Goal: Information Seeking & Learning: Find specific page/section

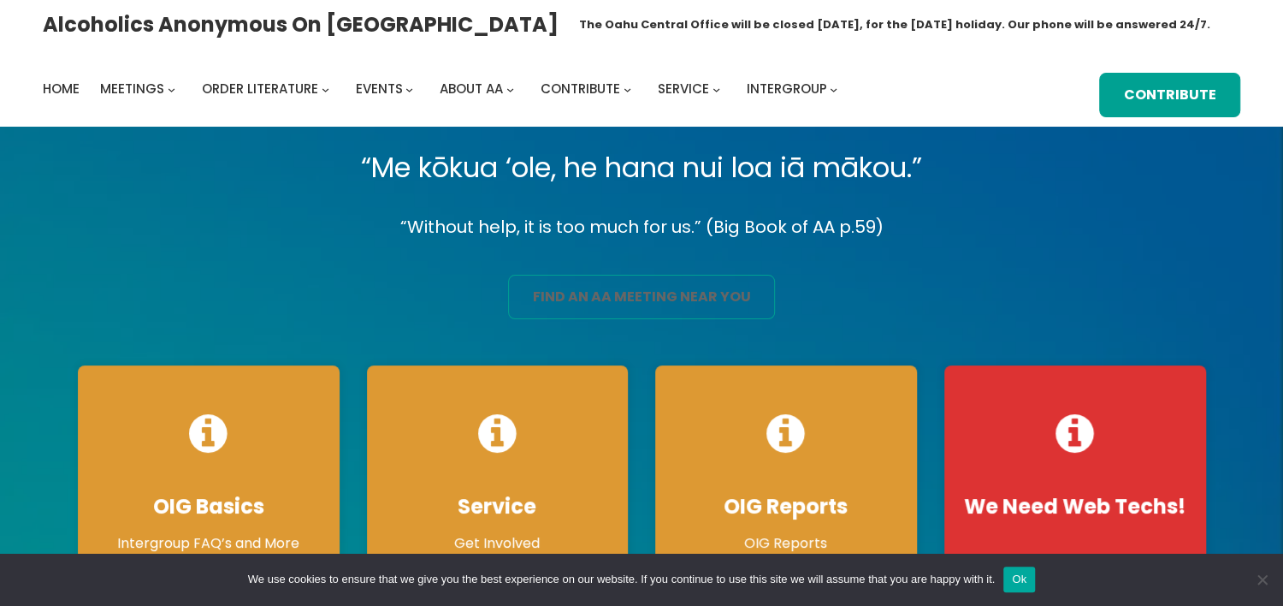
click at [647, 294] on link "find an aa meeting near you" at bounding box center [642, 297] width 268 height 45
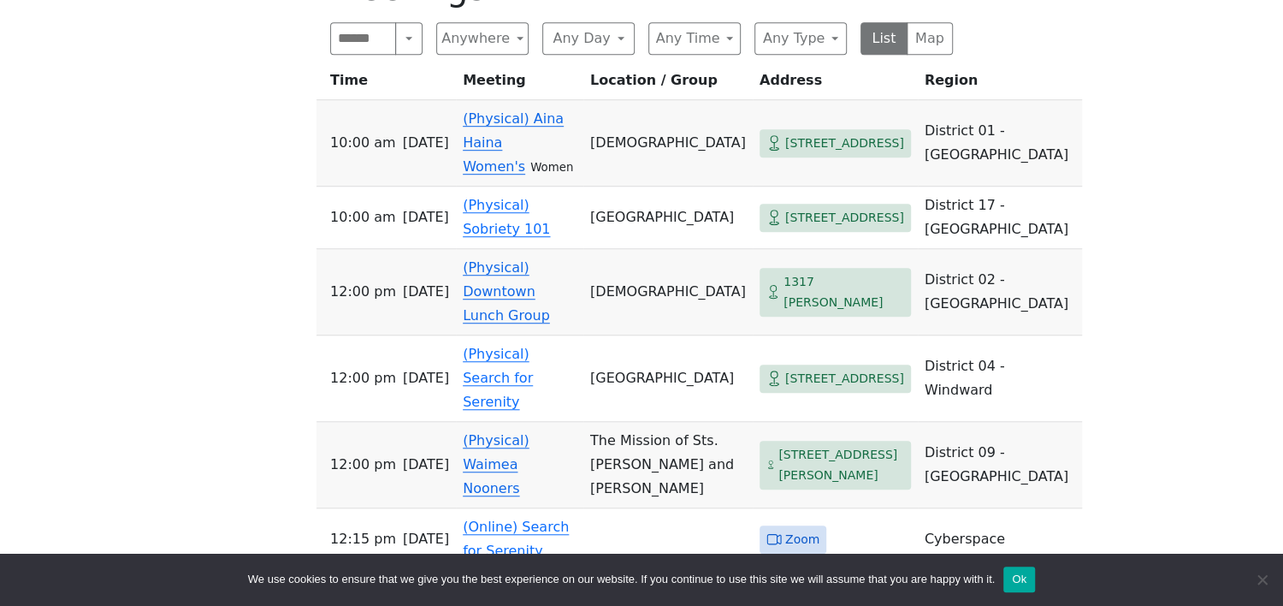
scroll to position [550, 0]
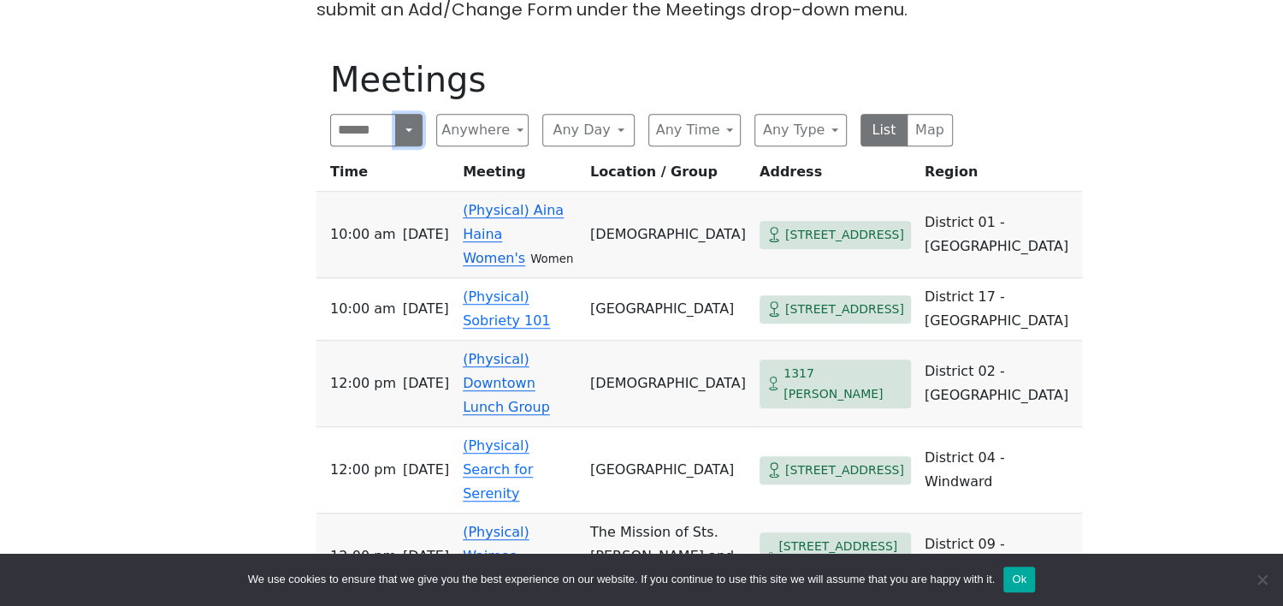
click at [404, 134] on button "Search" at bounding box center [408, 130] width 27 height 33
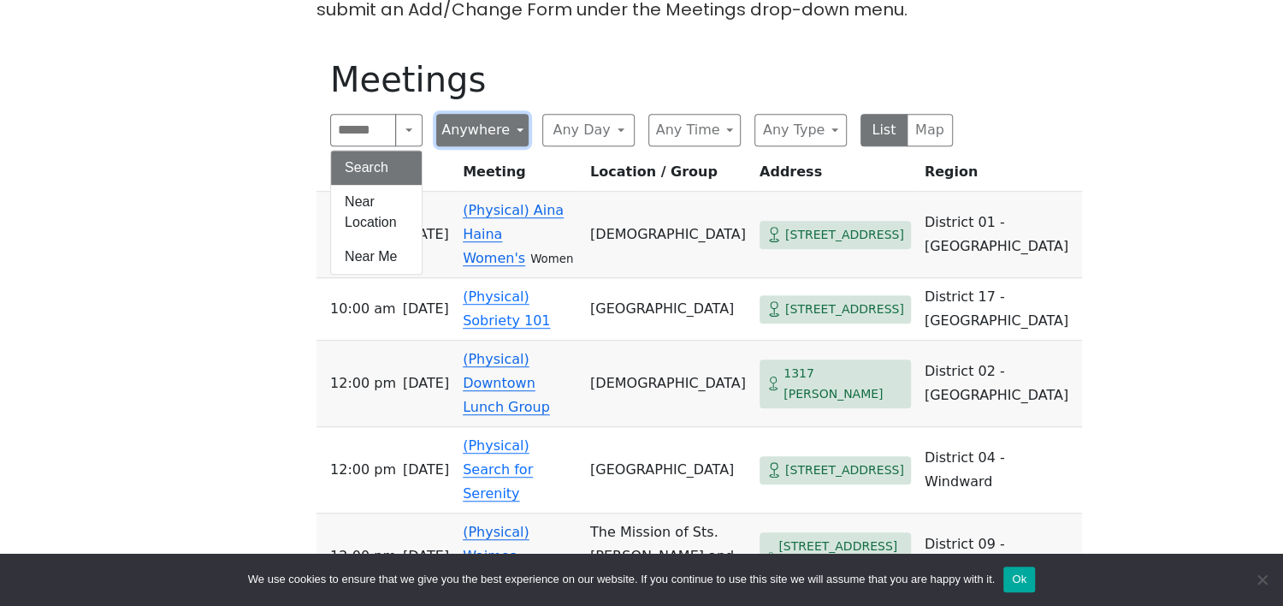
click at [515, 131] on button "Anywhere" at bounding box center [482, 130] width 92 height 33
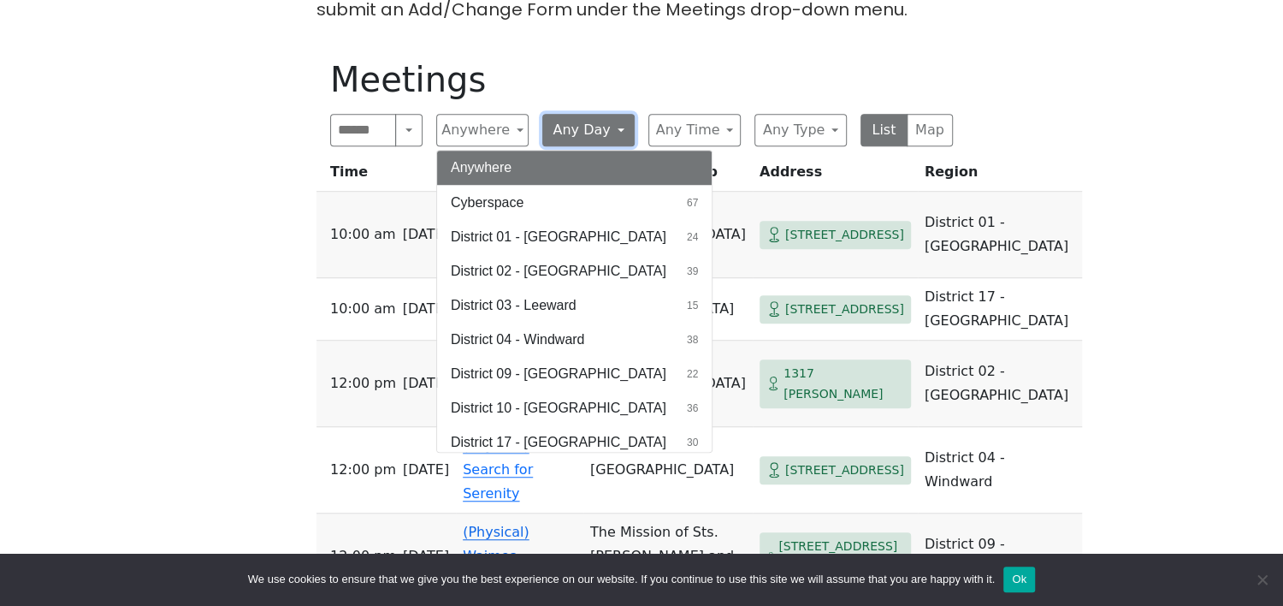
click at [620, 133] on button "Any Day" at bounding box center [588, 130] width 92 height 33
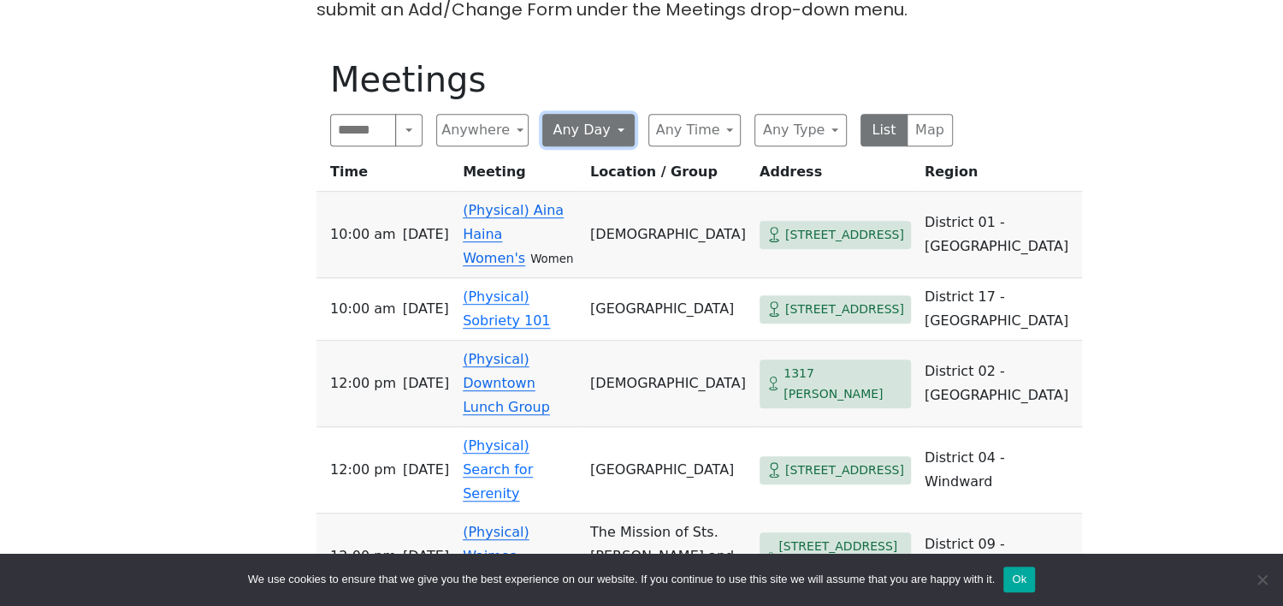
click at [620, 133] on button "Any Day" at bounding box center [588, 130] width 92 height 33
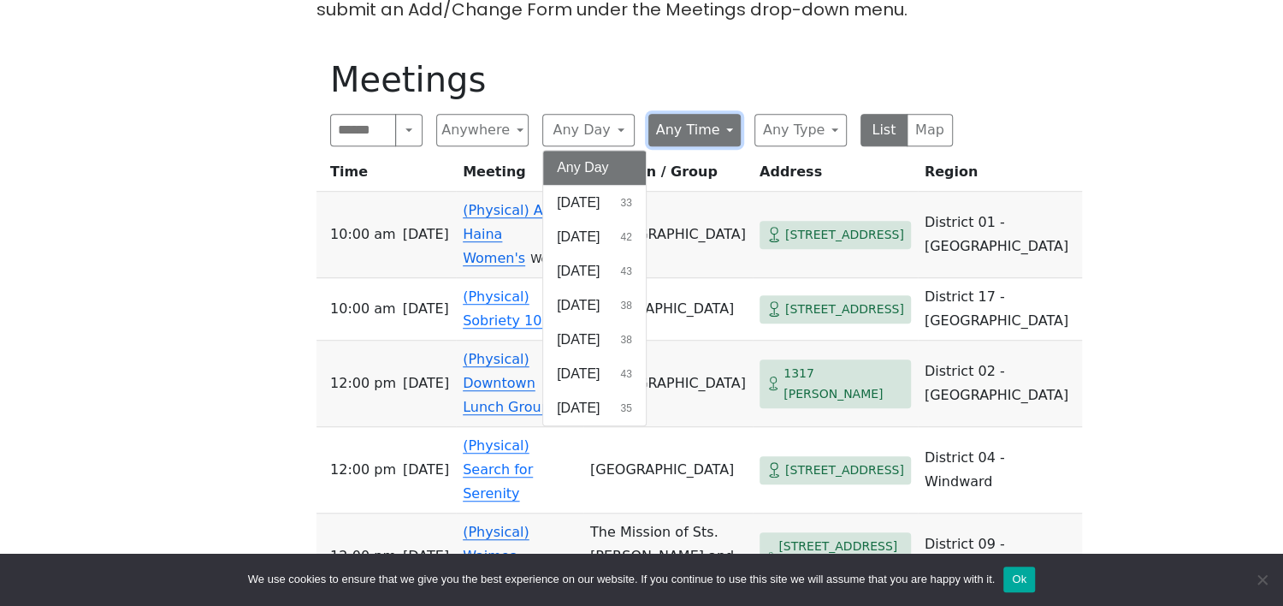
click at [729, 130] on button "Any Time" at bounding box center [695, 130] width 92 height 33
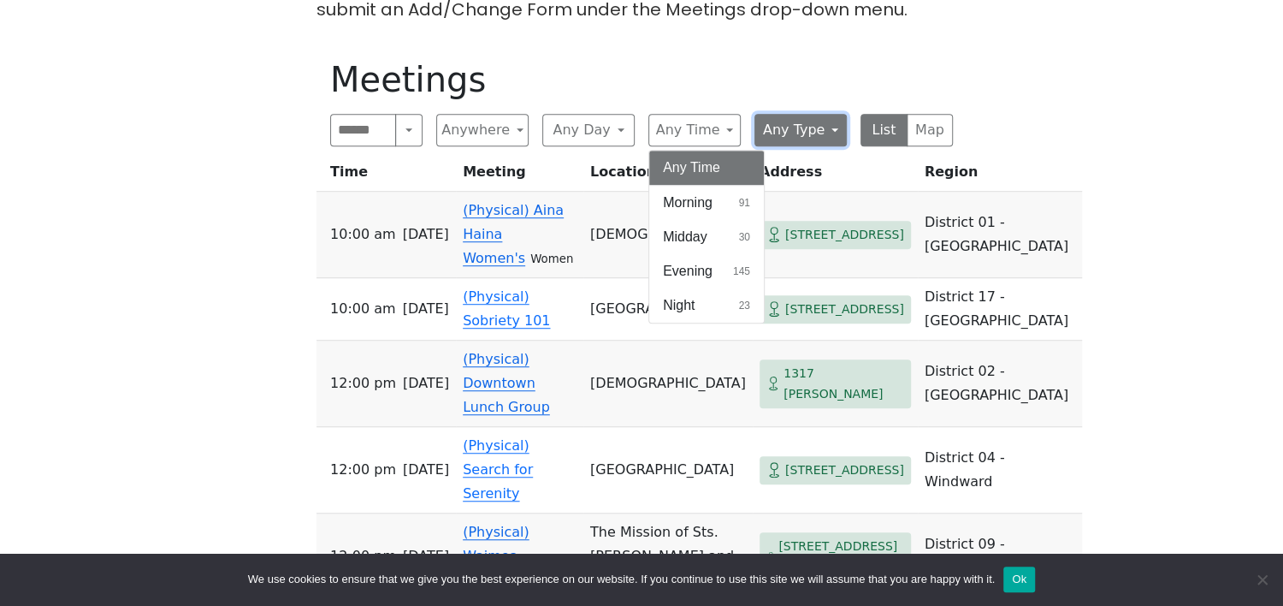
click at [804, 127] on button "Any Type" at bounding box center [801, 130] width 92 height 33
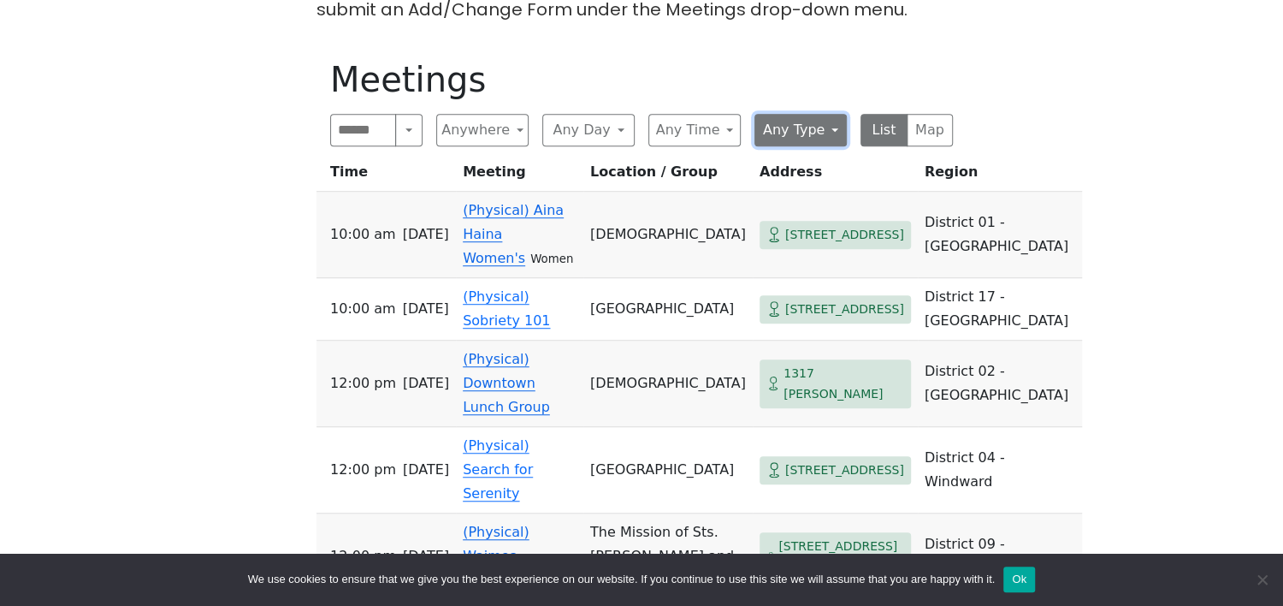
click at [804, 127] on button "Any Type" at bounding box center [801, 130] width 92 height 33
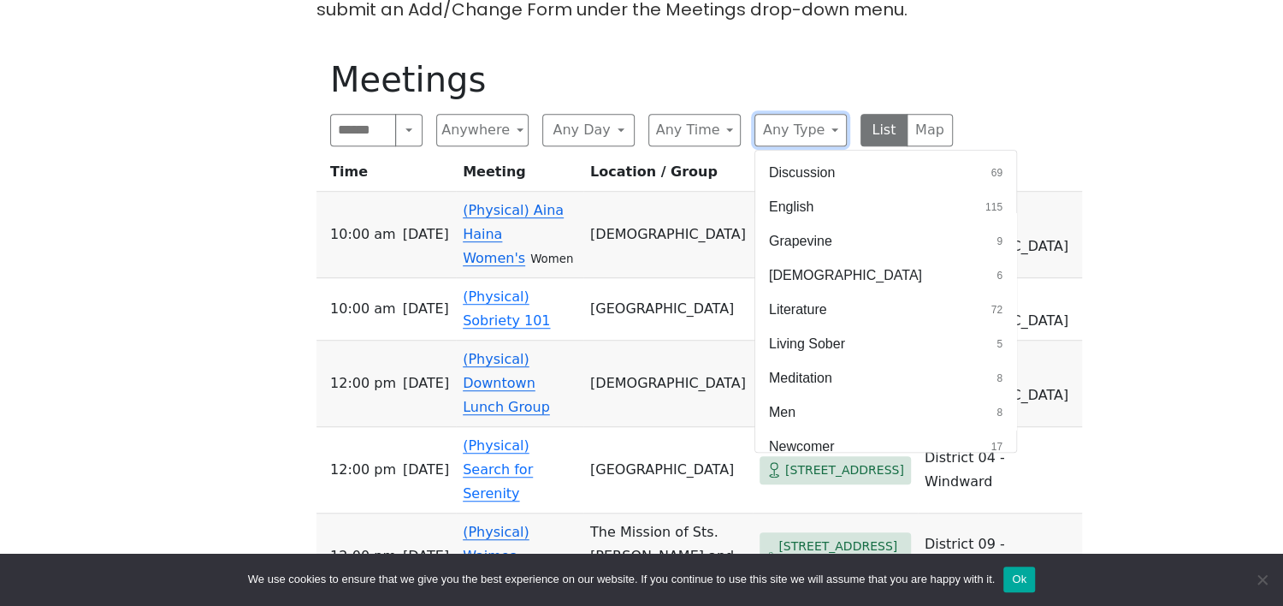
scroll to position [395, 0]
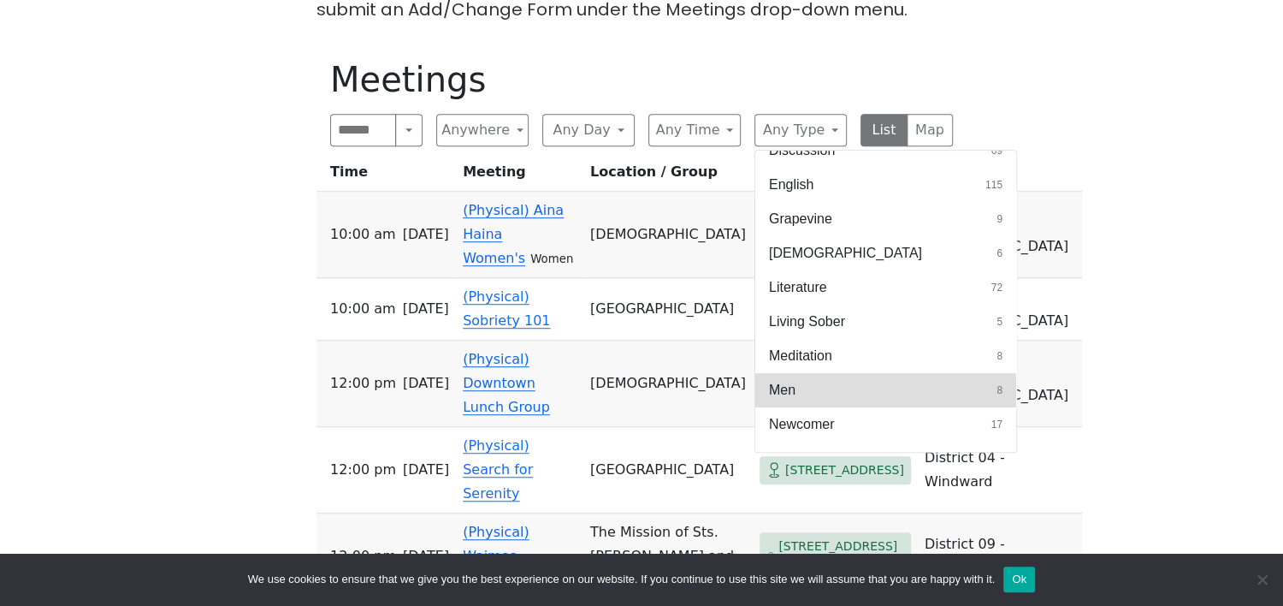
click at [868, 380] on button "Men 8" at bounding box center [885, 390] width 261 height 34
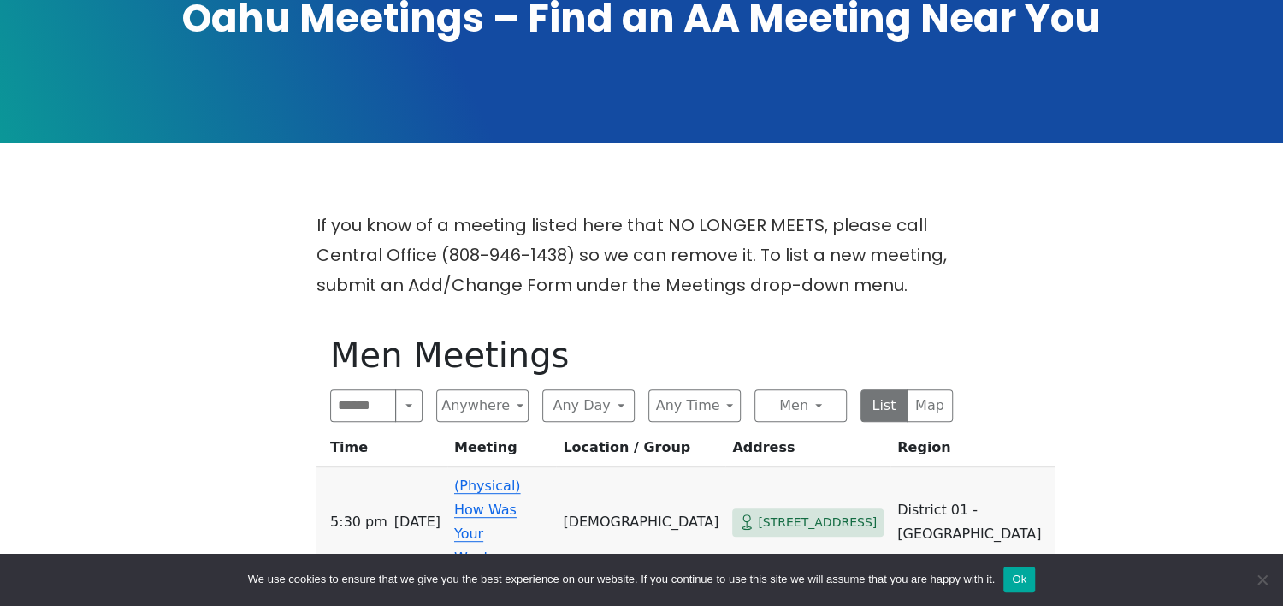
scroll to position [459, 0]
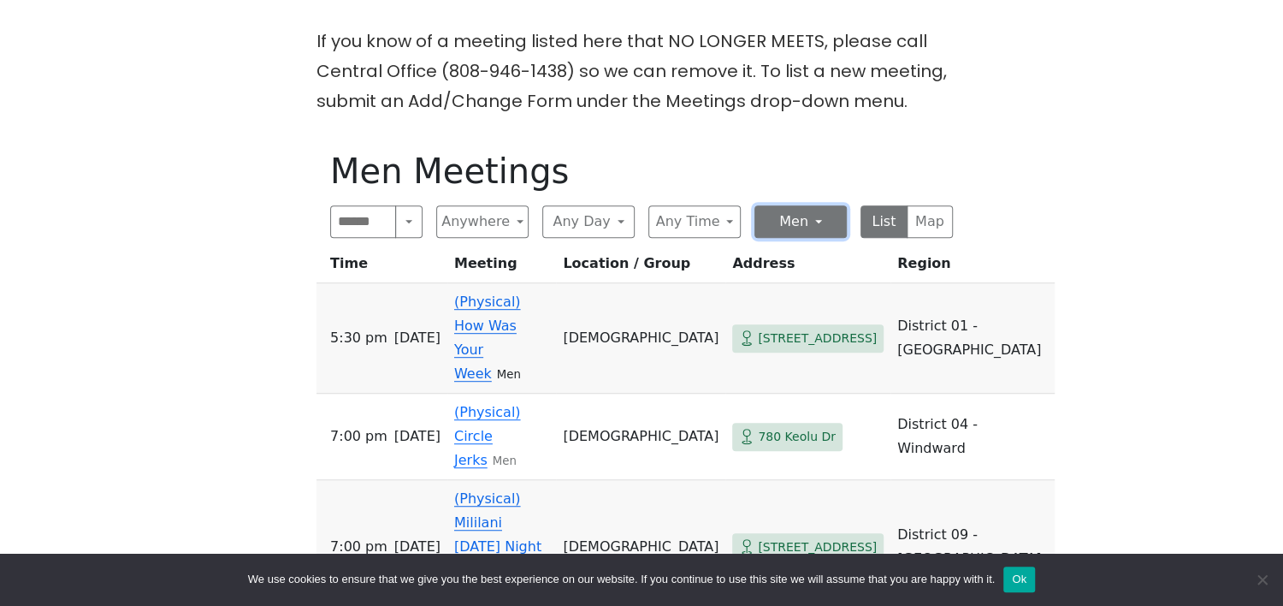
click at [818, 224] on button "Men" at bounding box center [801, 221] width 92 height 33
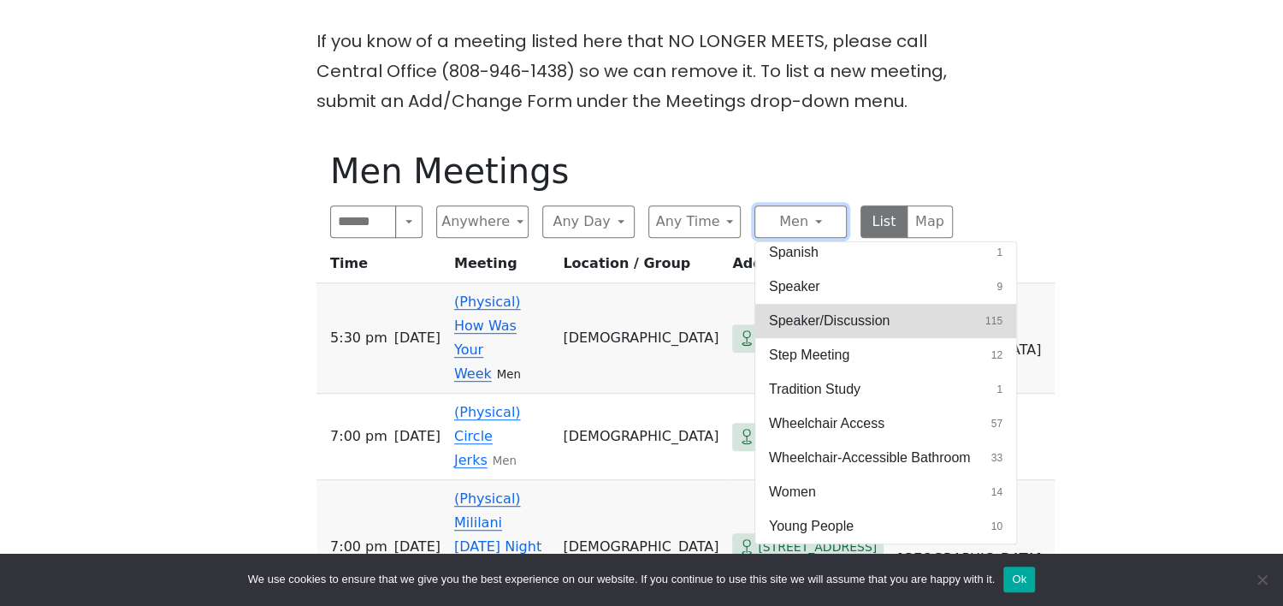
scroll to position [550, 0]
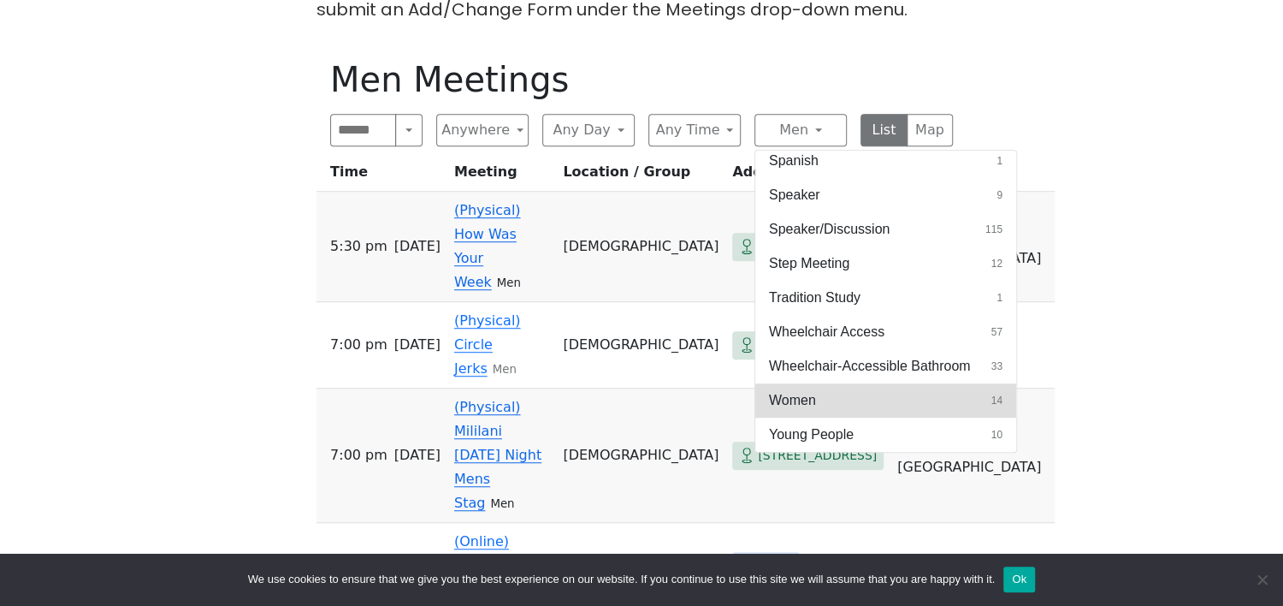
click at [877, 394] on button "Women 14" at bounding box center [885, 400] width 261 height 34
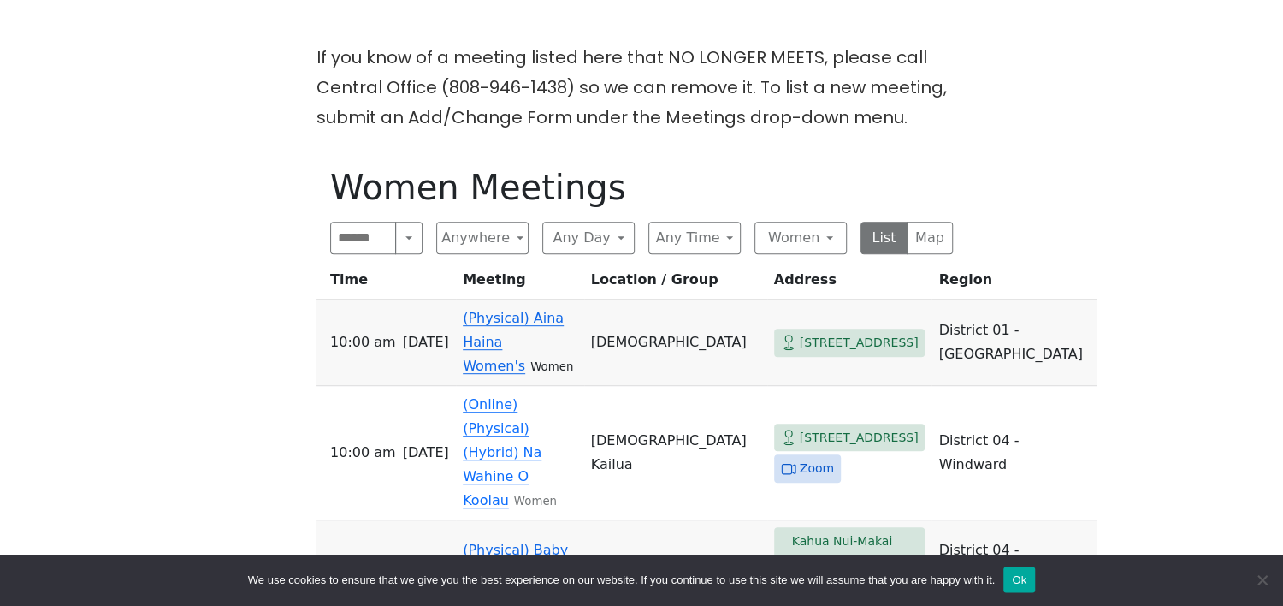
scroll to position [452, 0]
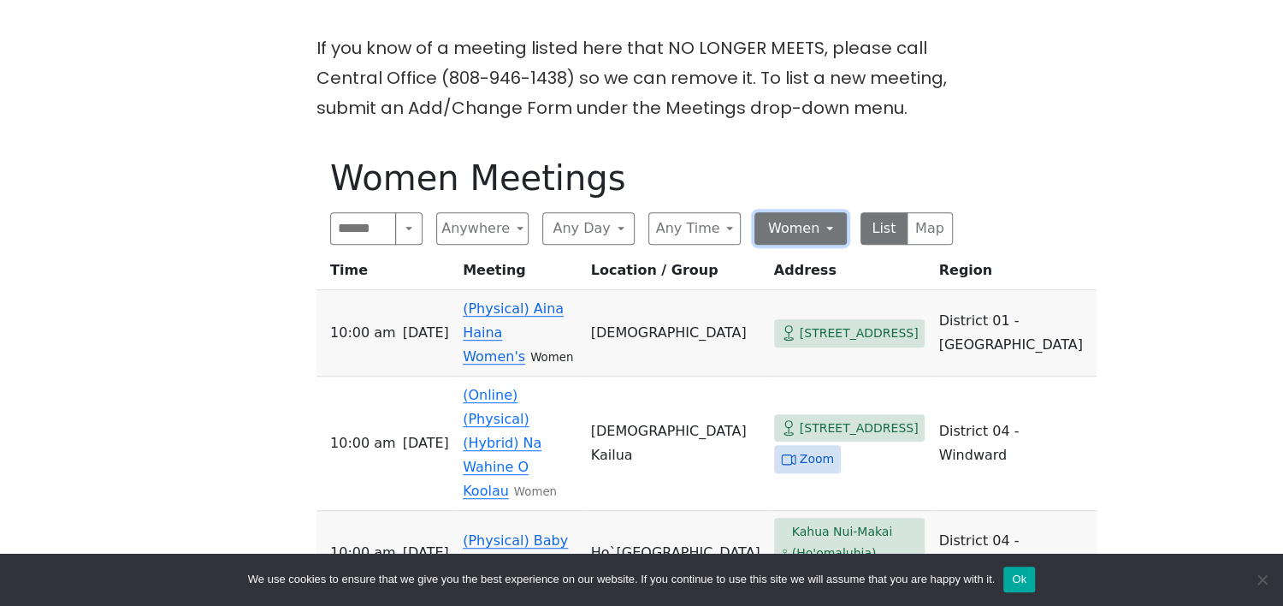
click at [816, 236] on button "Women" at bounding box center [801, 228] width 92 height 33
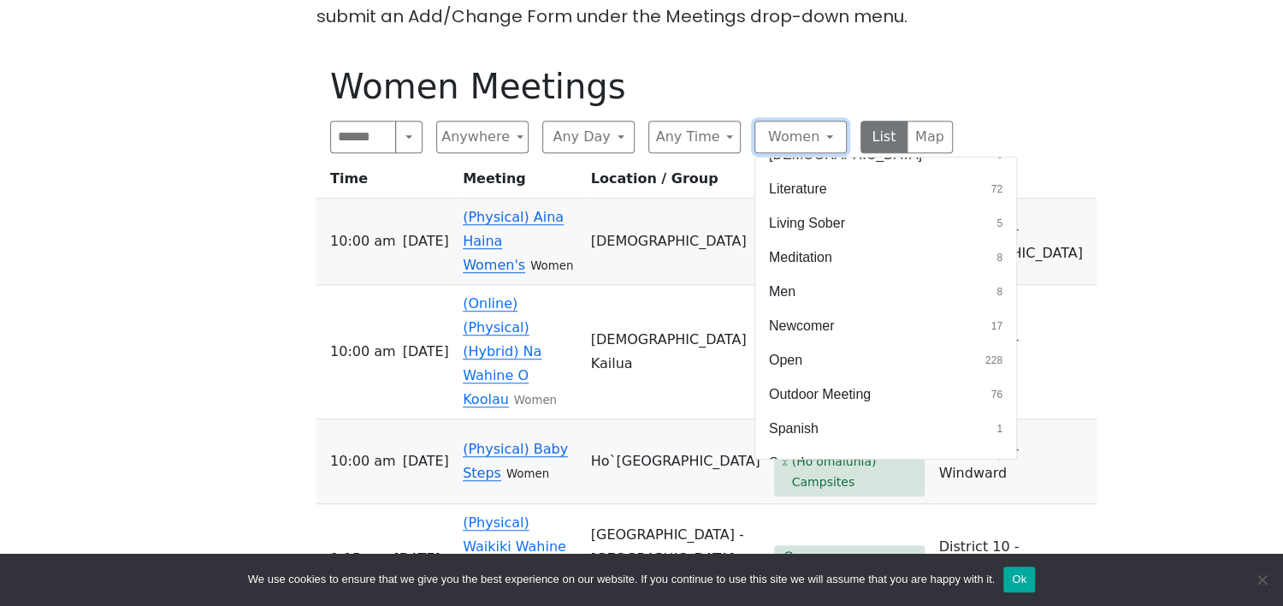
scroll to position [498, 0]
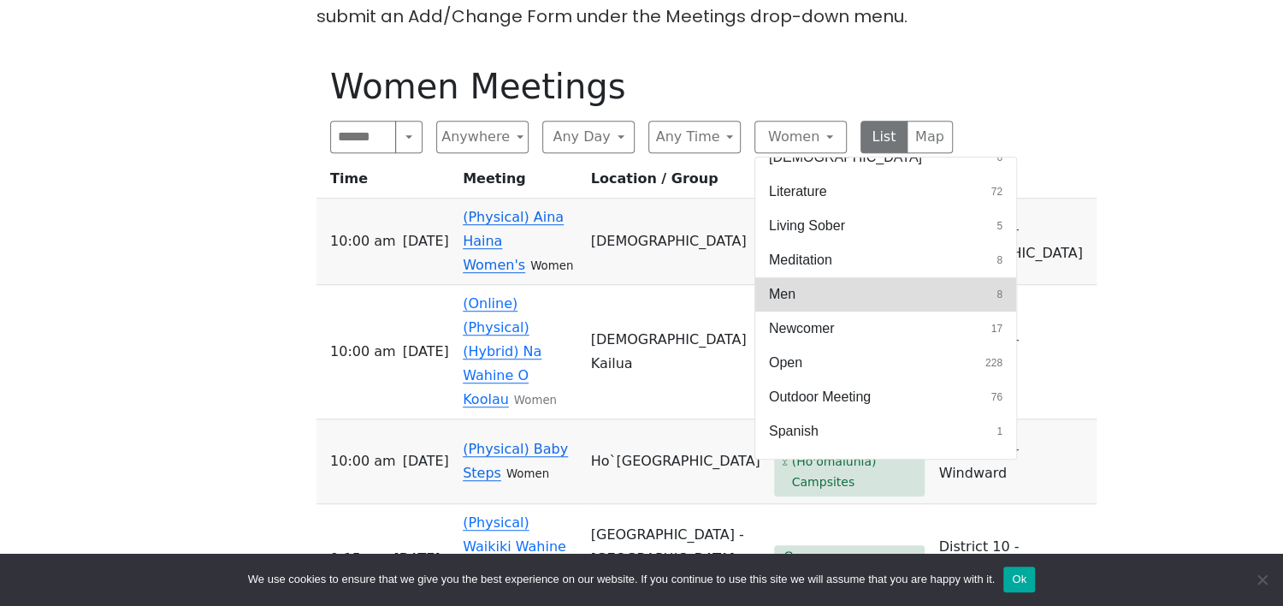
click at [853, 293] on button "Men 8" at bounding box center [885, 294] width 261 height 34
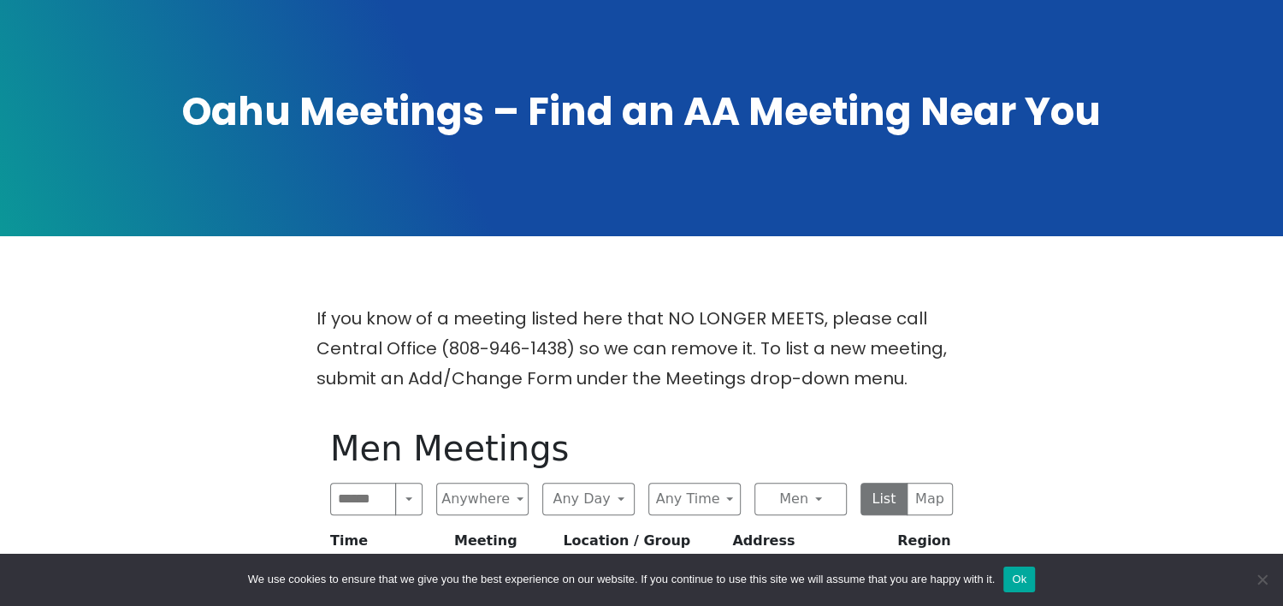
scroll to position [359, 0]
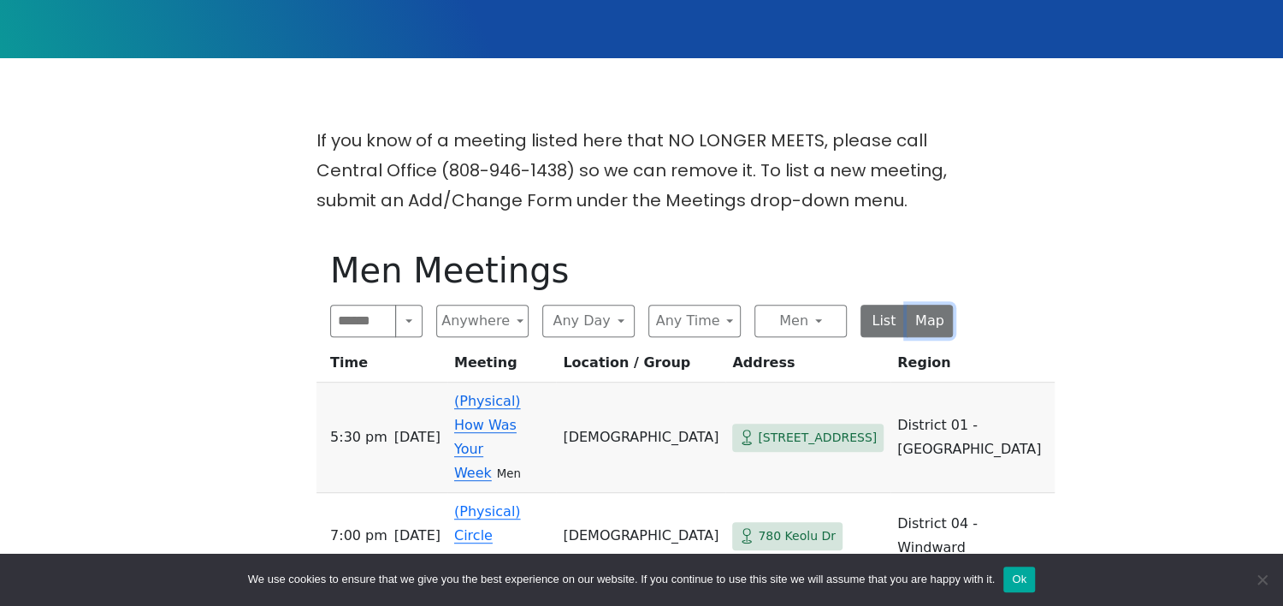
click at [933, 334] on button "Map" at bounding box center [930, 321] width 47 height 33
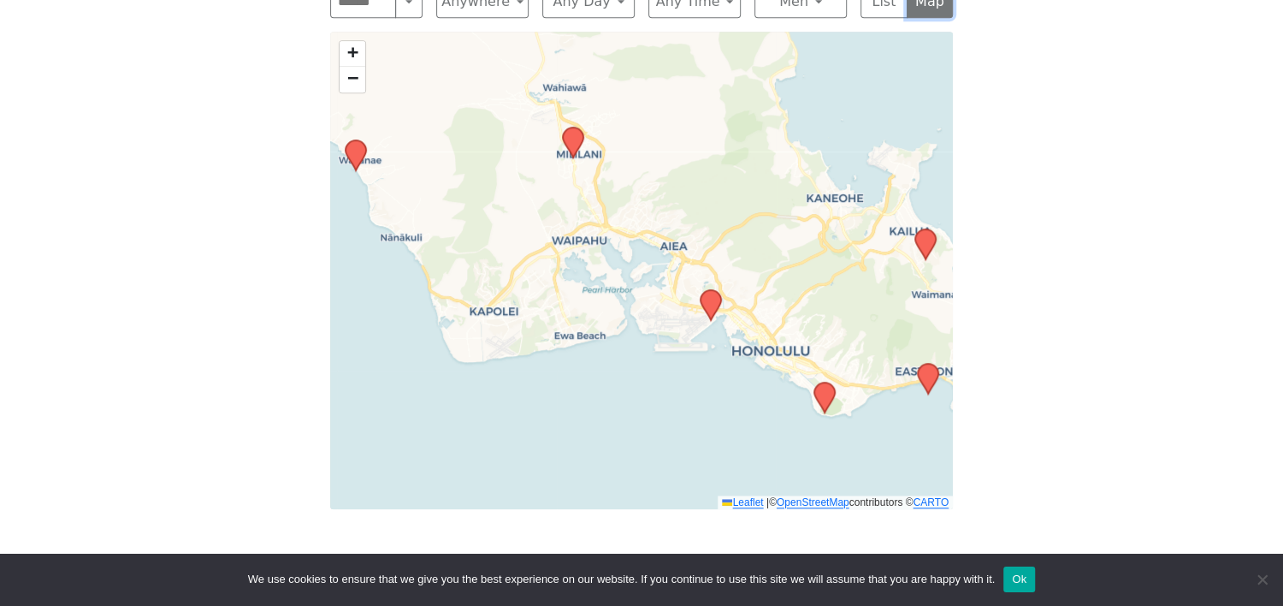
scroll to position [726, 0]
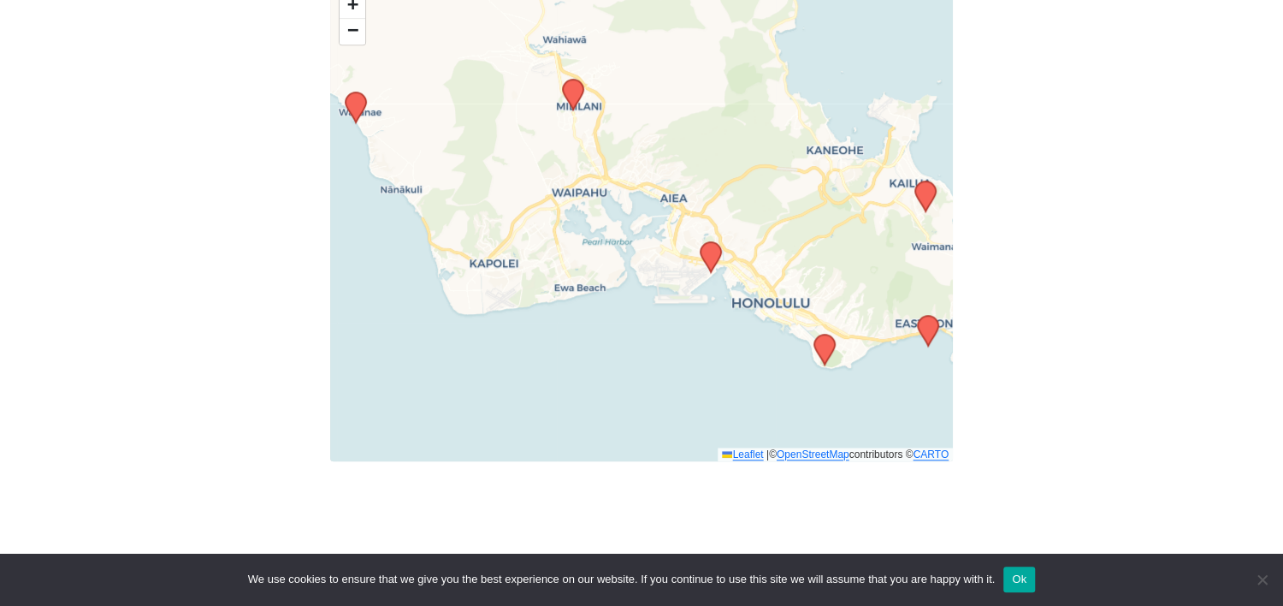
click at [358, 110] on icon at bounding box center [356, 107] width 21 height 30
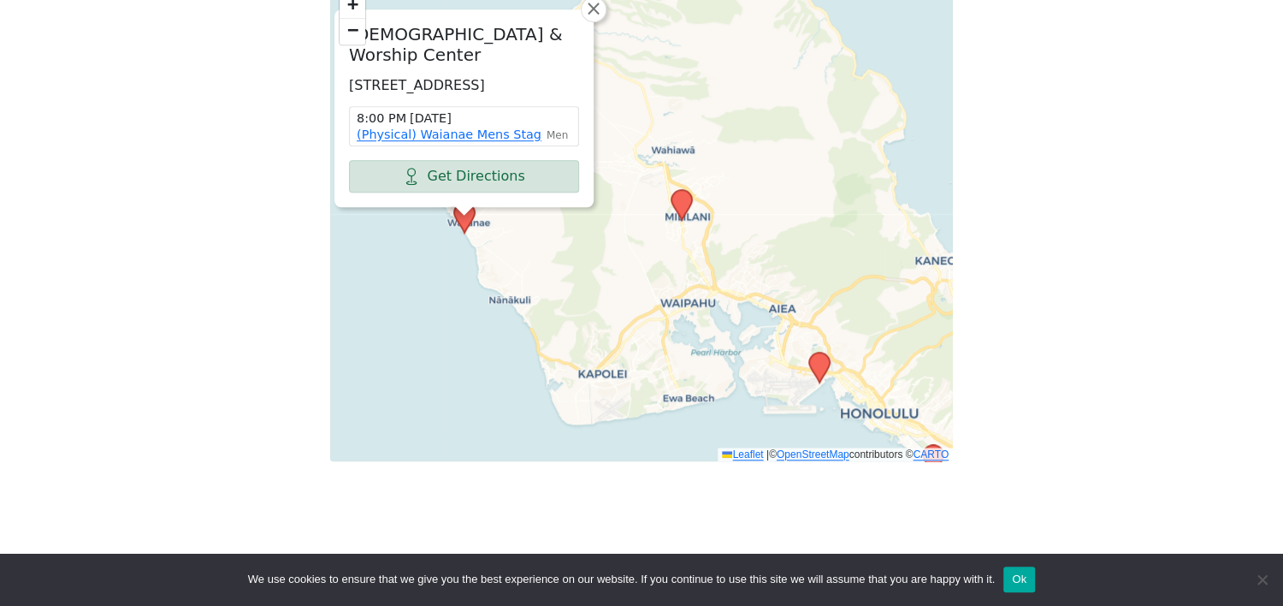
click at [684, 205] on icon at bounding box center [682, 205] width 21 height 30
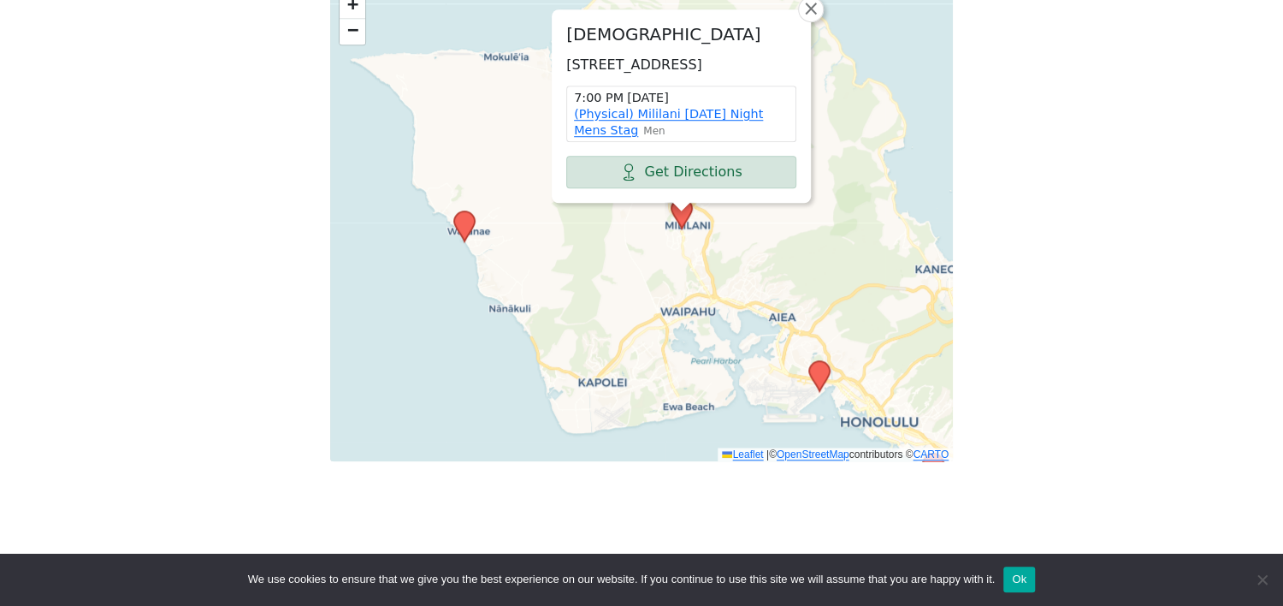
click at [819, 377] on icon at bounding box center [819, 376] width 21 height 30
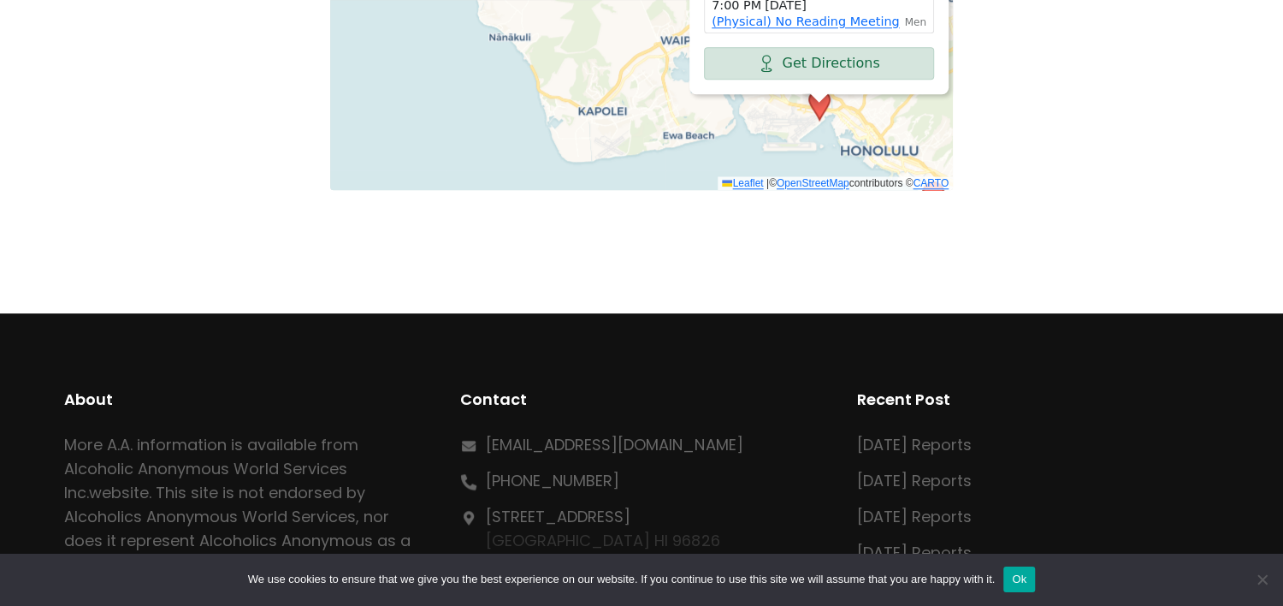
scroll to position [1002, 0]
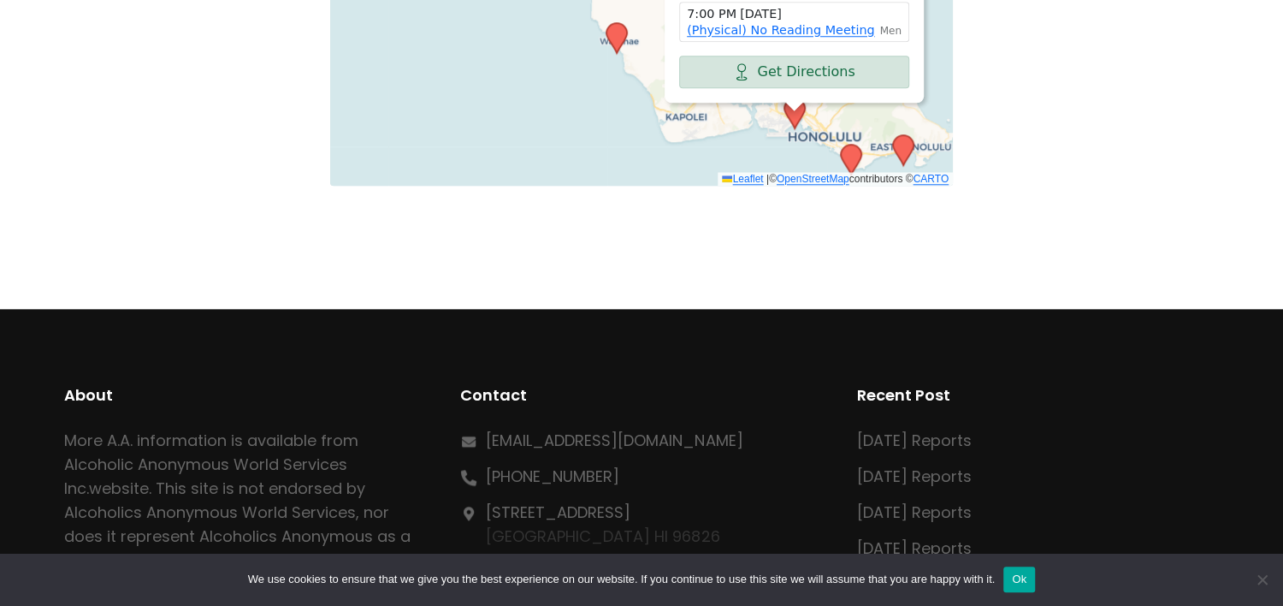
drag, startPoint x: 581, startPoint y: 98, endPoint x: 549, endPoint y: 67, distance: 44.8
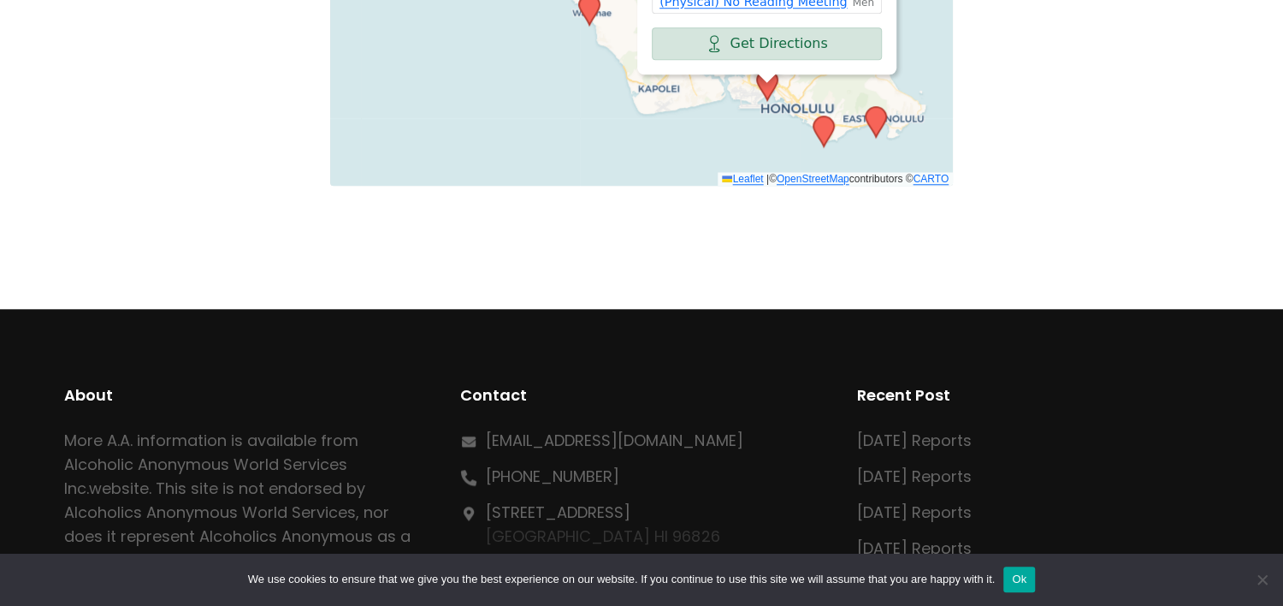
click at [825, 133] on icon at bounding box center [824, 131] width 21 height 30
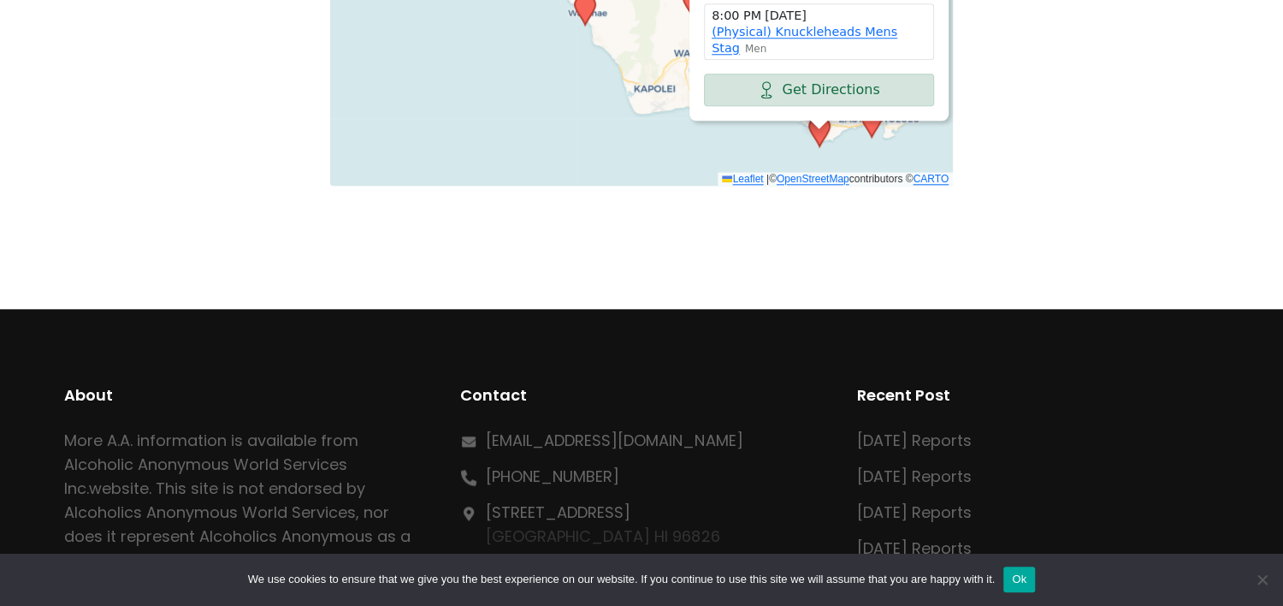
click at [875, 129] on icon at bounding box center [872, 122] width 21 height 30
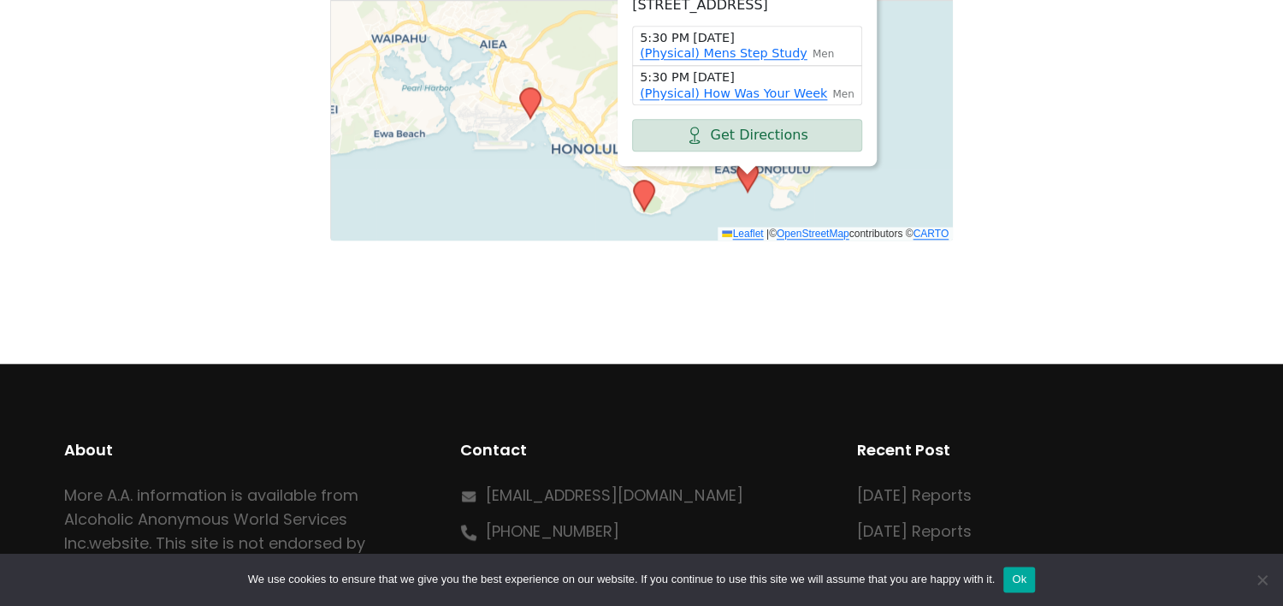
scroll to position [910, 0]
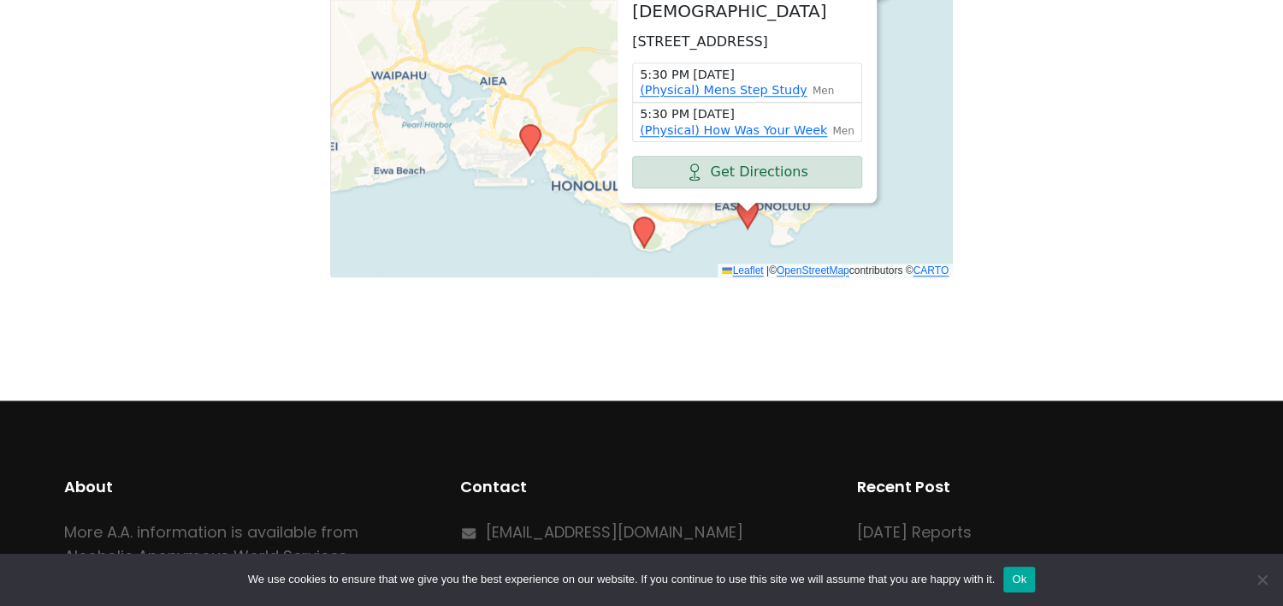
click at [643, 234] on icon at bounding box center [644, 232] width 21 height 30
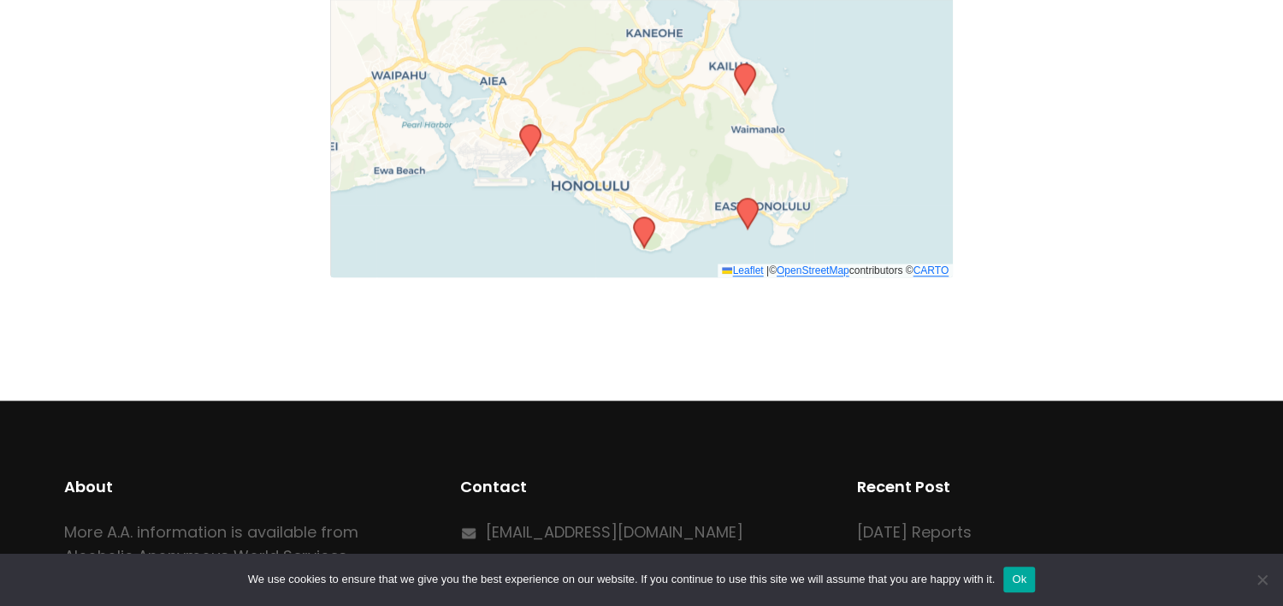
click at [751, 219] on icon at bounding box center [748, 213] width 21 height 30
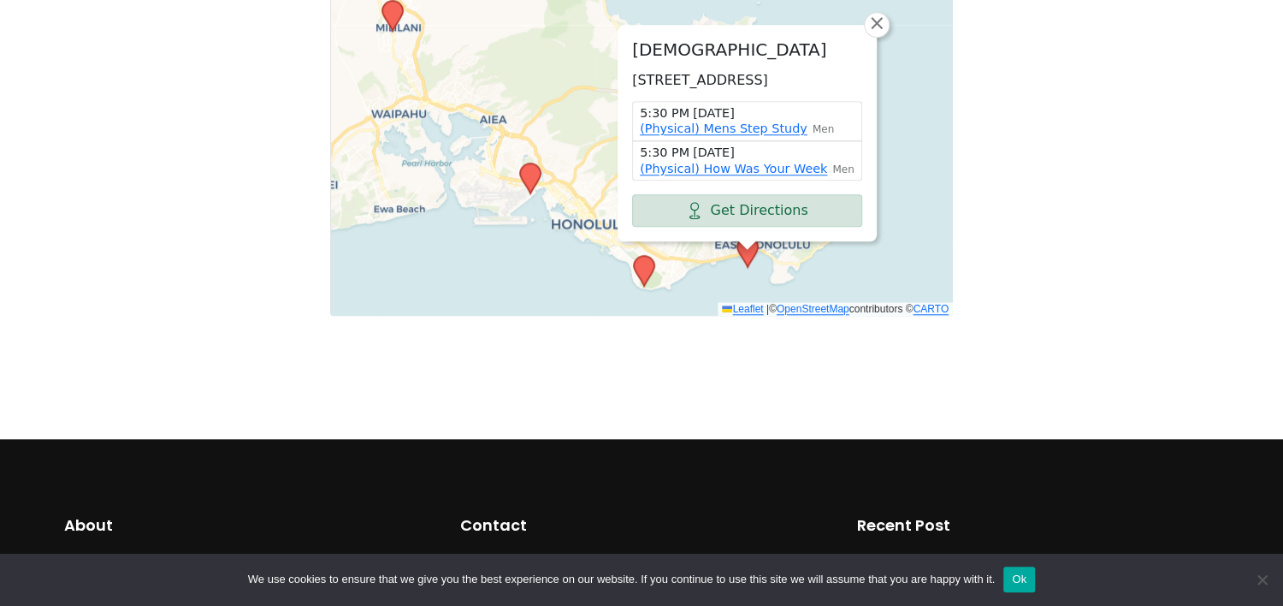
scroll to position [818, 0]
